Goal: Task Accomplishment & Management: Complete application form

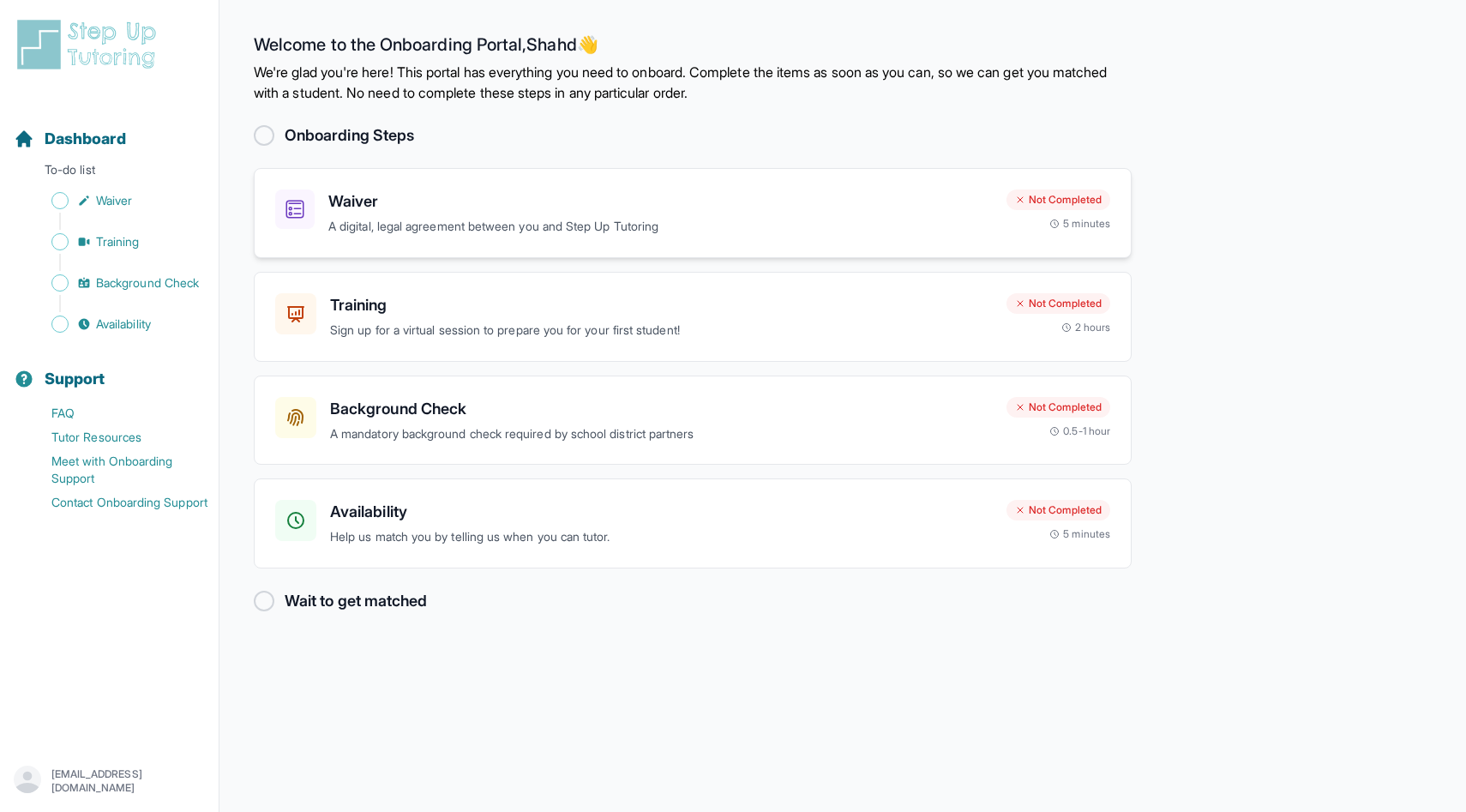
click at [575, 217] on p "A digital, legal agreement between you and Step Up Tutoring" at bounding box center [660, 226] width 664 height 20
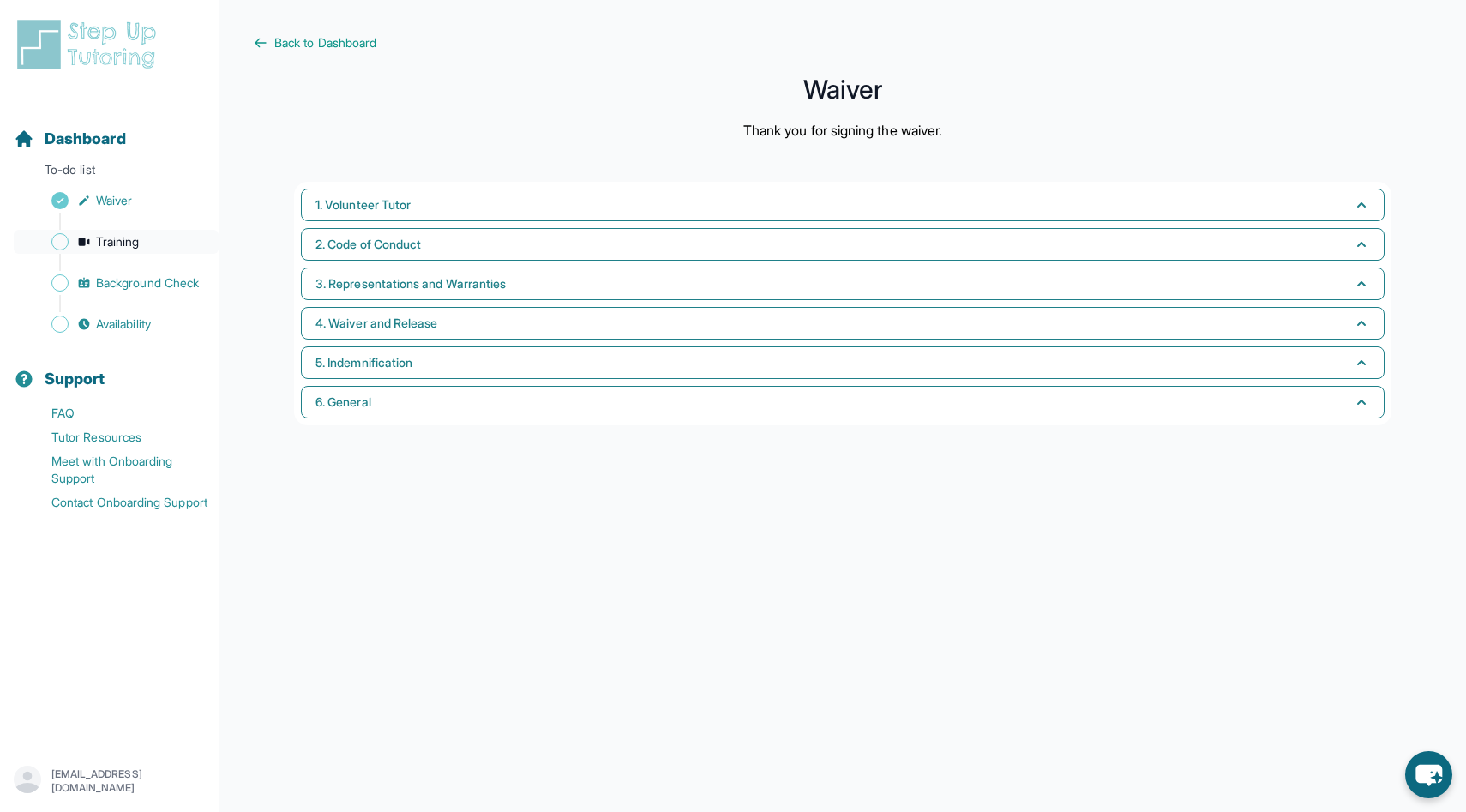
click at [140, 238] on span "Training" at bounding box center [118, 242] width 44 height 17
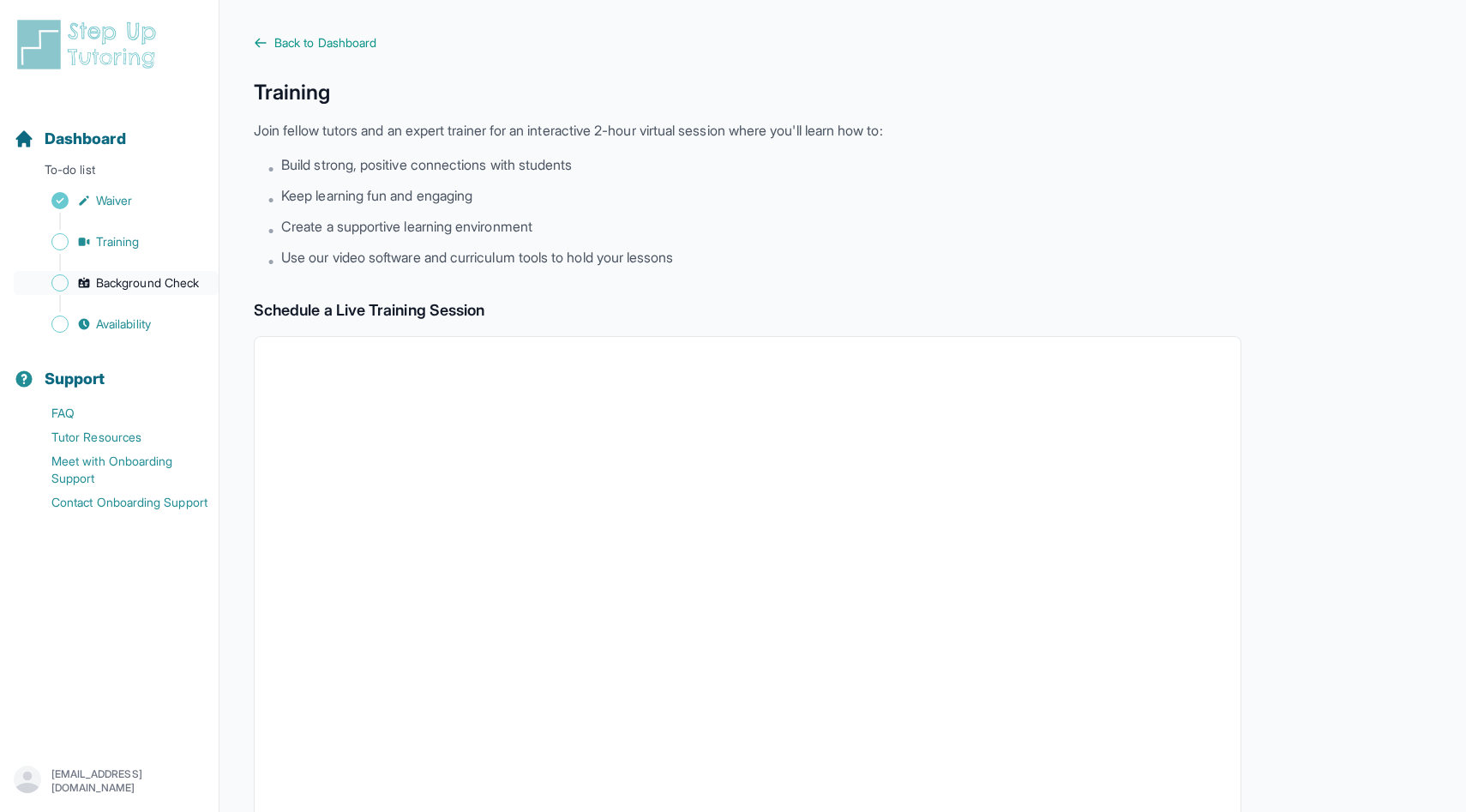
click at [114, 283] on span "Background Check" at bounding box center [148, 283] width 103 height 17
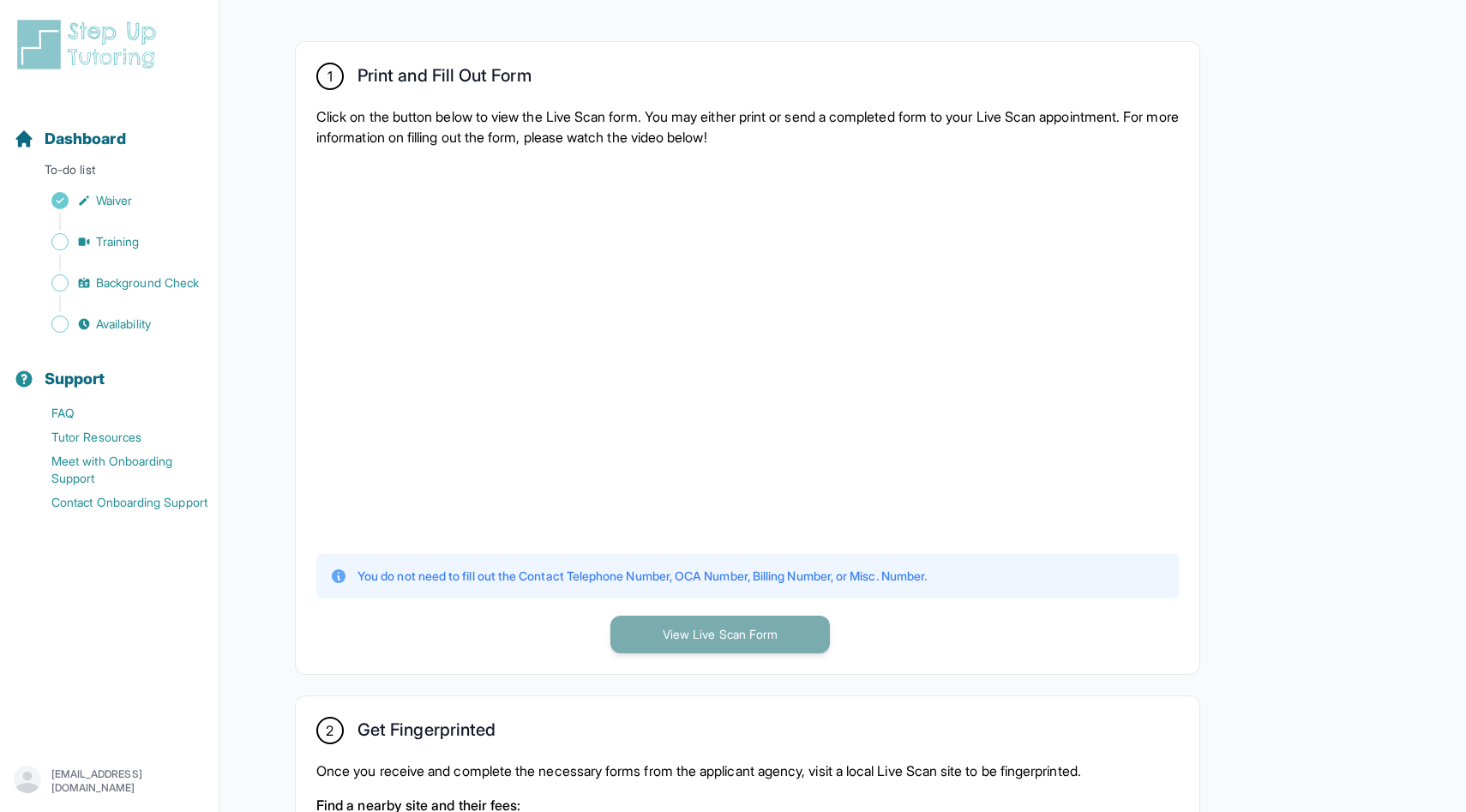
scroll to position [381, 0]
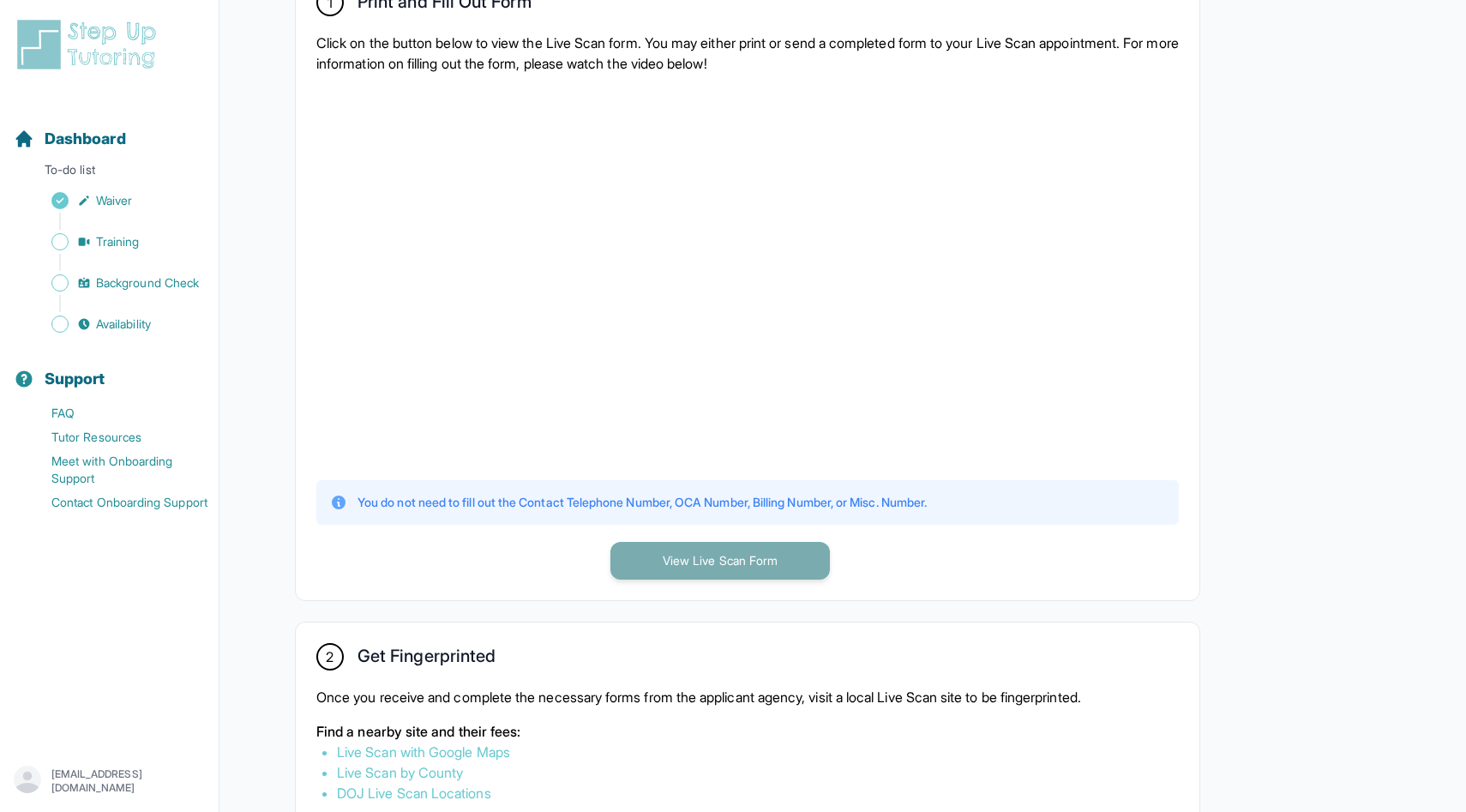
click at [669, 570] on button "View Live Scan Form" at bounding box center [719, 560] width 219 height 38
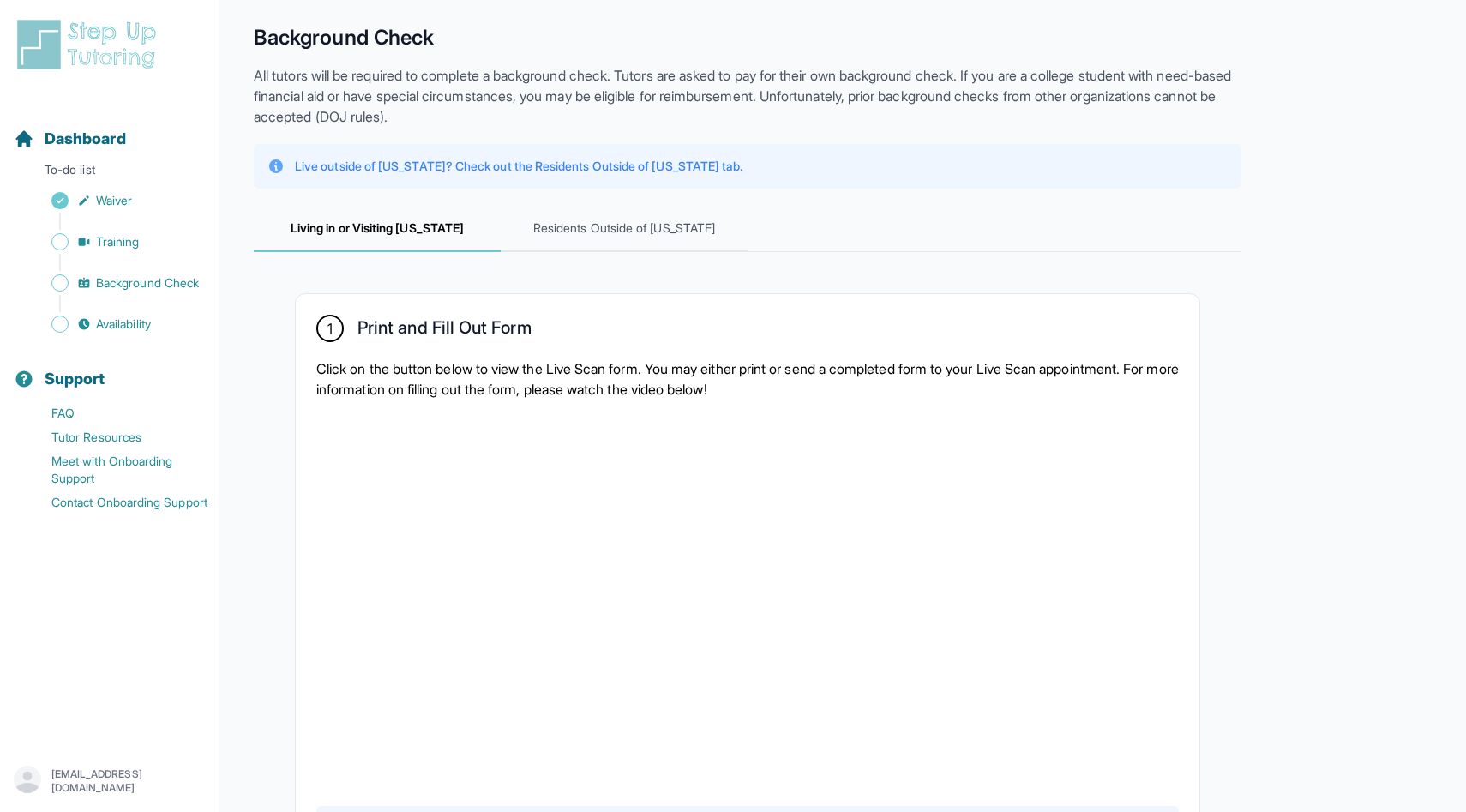
scroll to position [56, 0]
click at [126, 326] on span "Availability" at bounding box center [123, 324] width 55 height 17
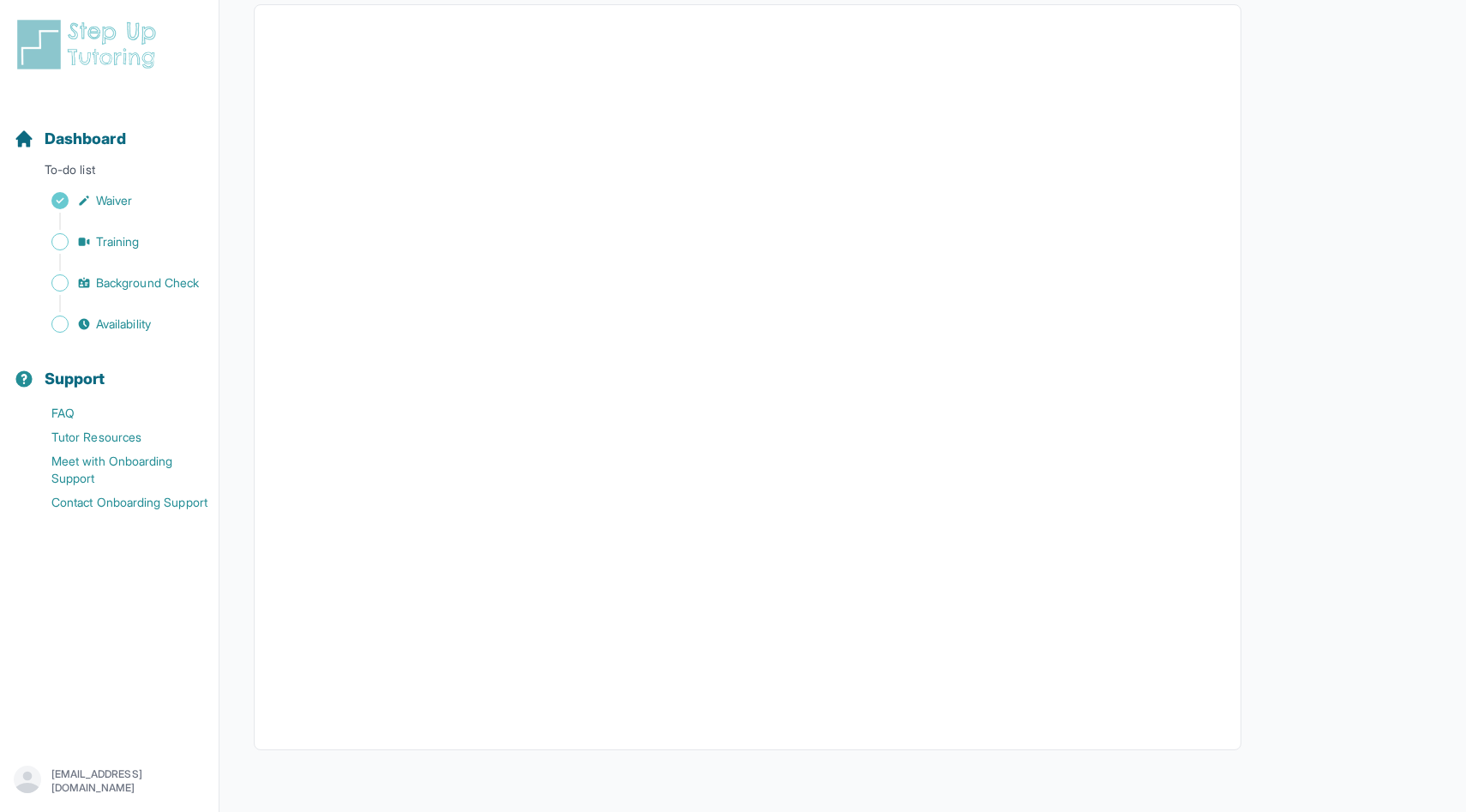
scroll to position [183, 0]
